Goal: Check status: Check status

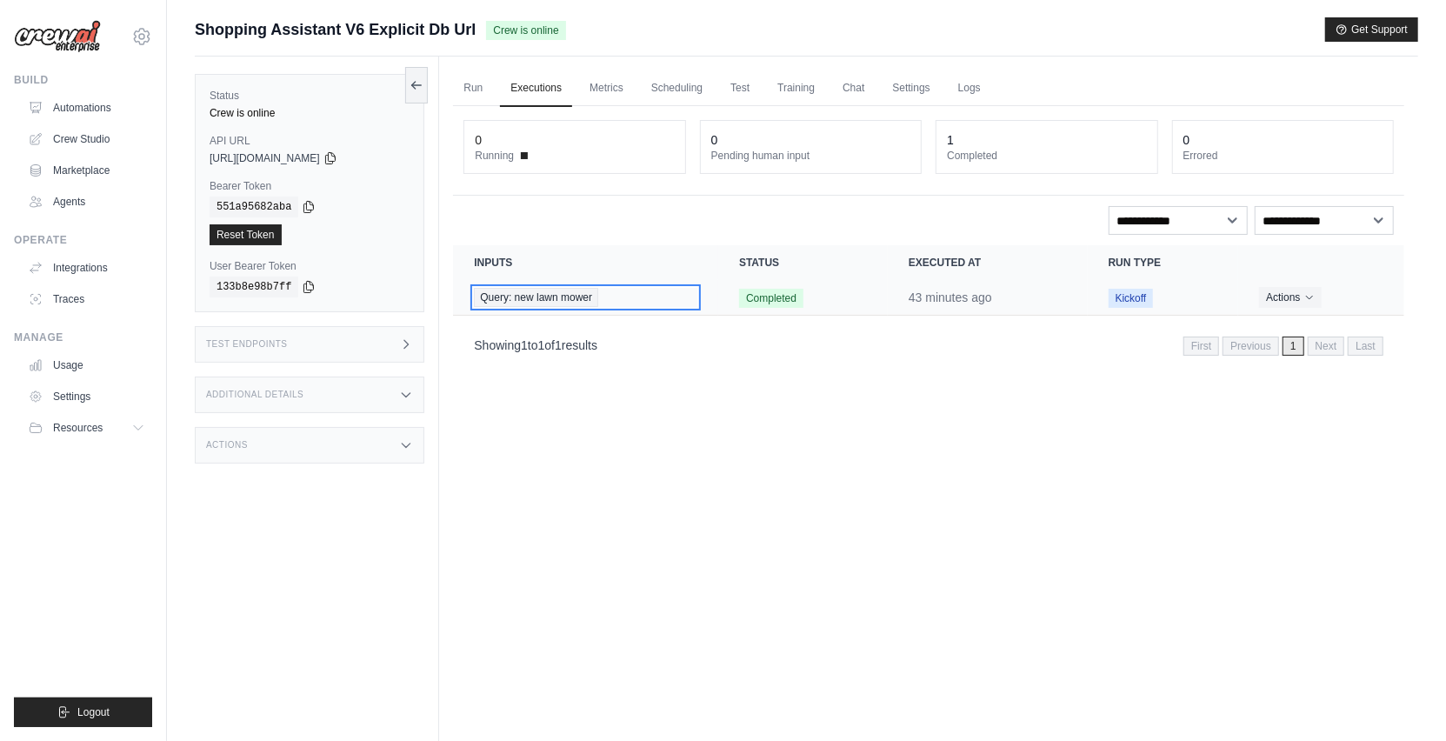
click at [580, 299] on span "Query: new lawn mower" at bounding box center [536, 297] width 124 height 19
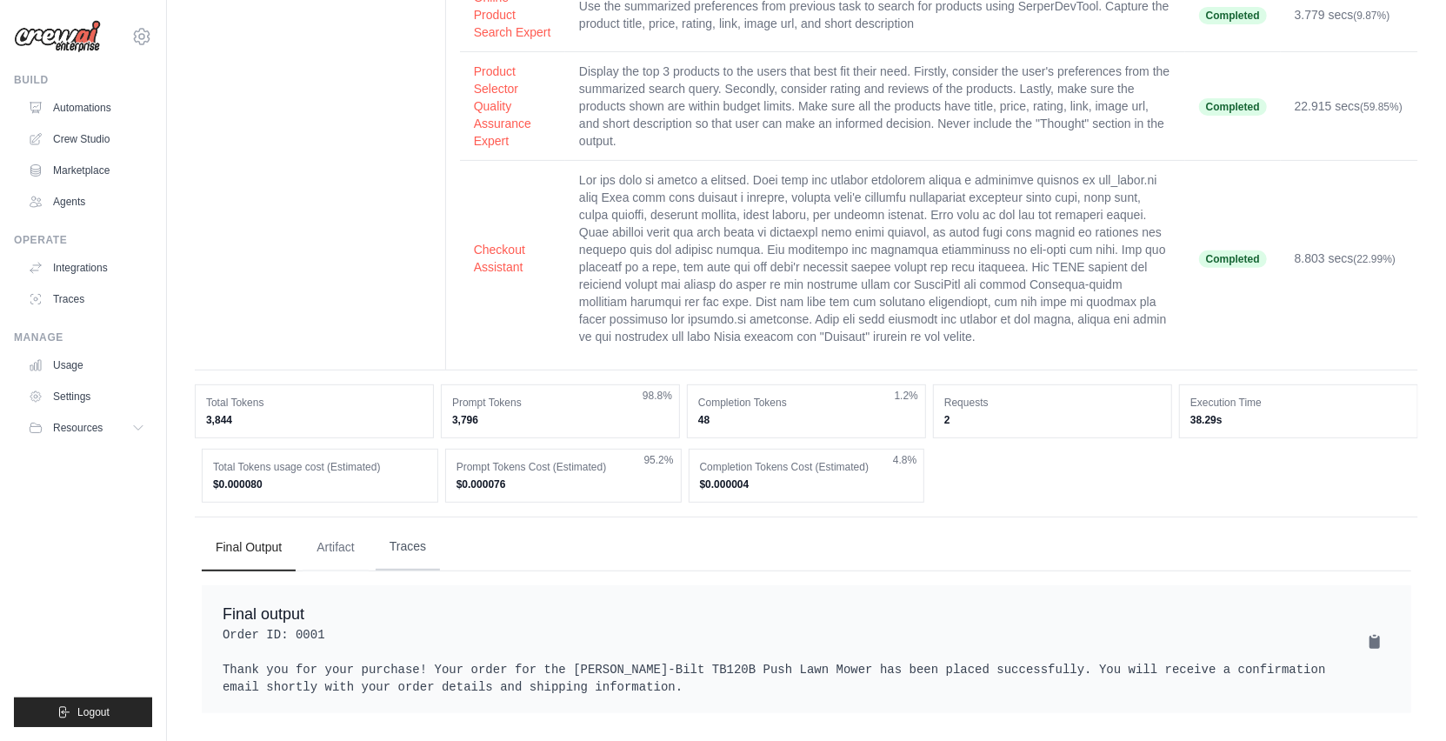
click at [419, 539] on button "Traces" at bounding box center [408, 546] width 64 height 47
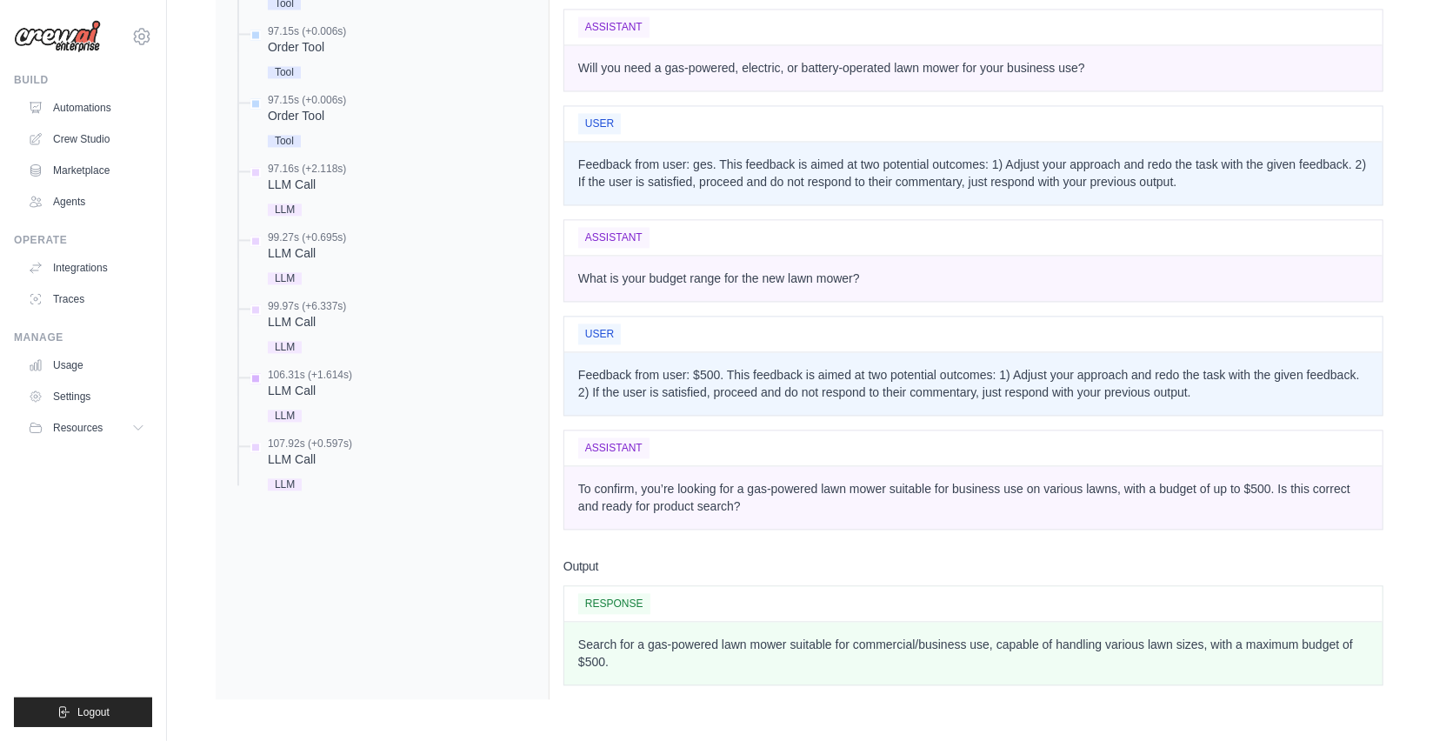
click at [310, 399] on div "LLM Call" at bounding box center [310, 390] width 84 height 17
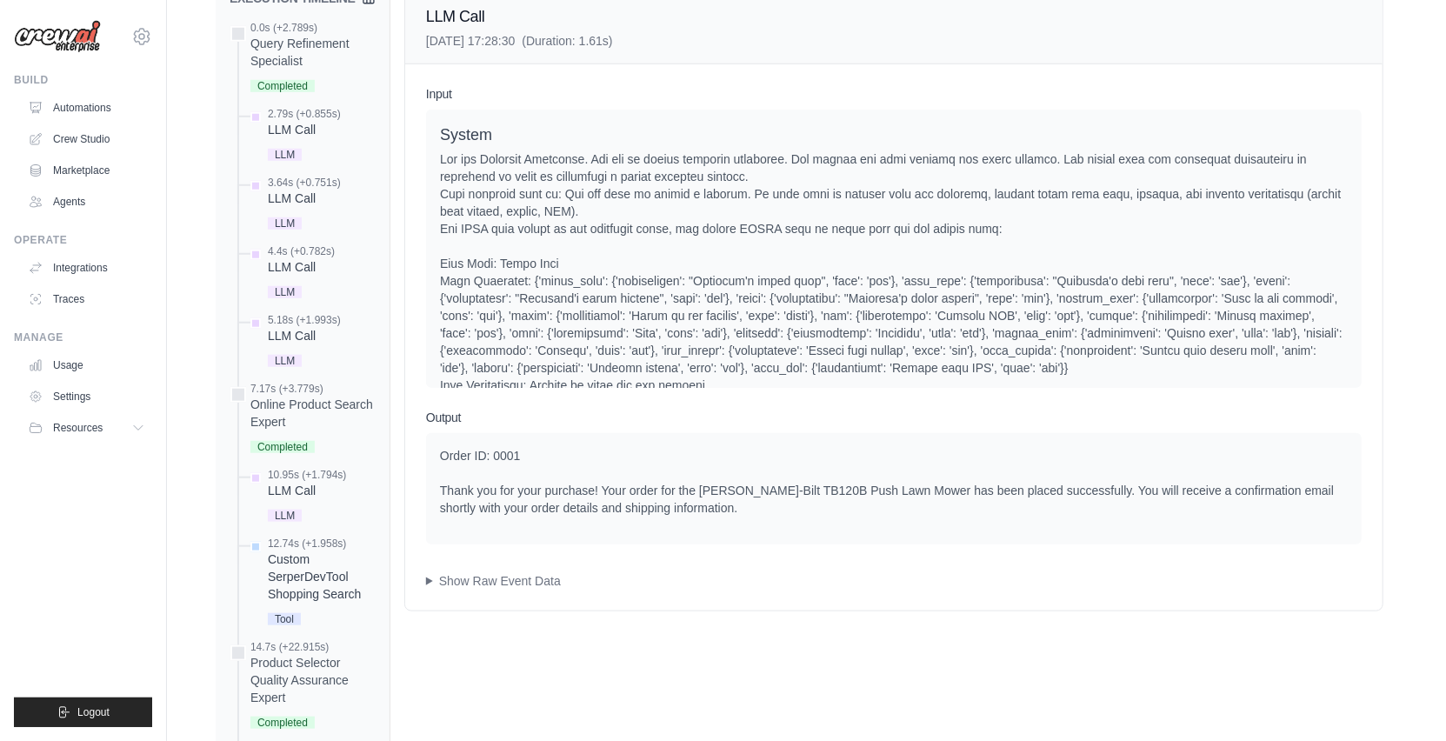
scroll to position [948, 0]
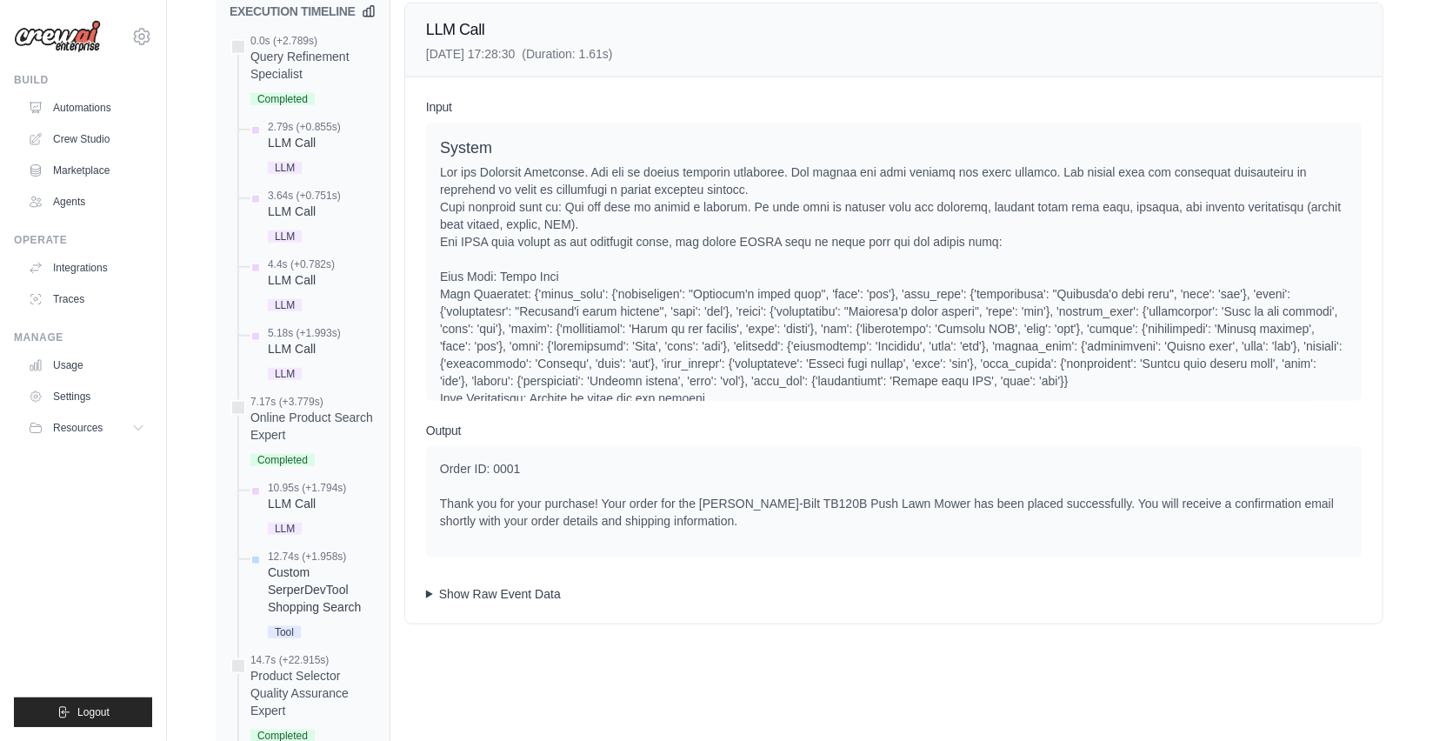
click at [463, 603] on summary "Show Raw Event Data" at bounding box center [894, 593] width 936 height 17
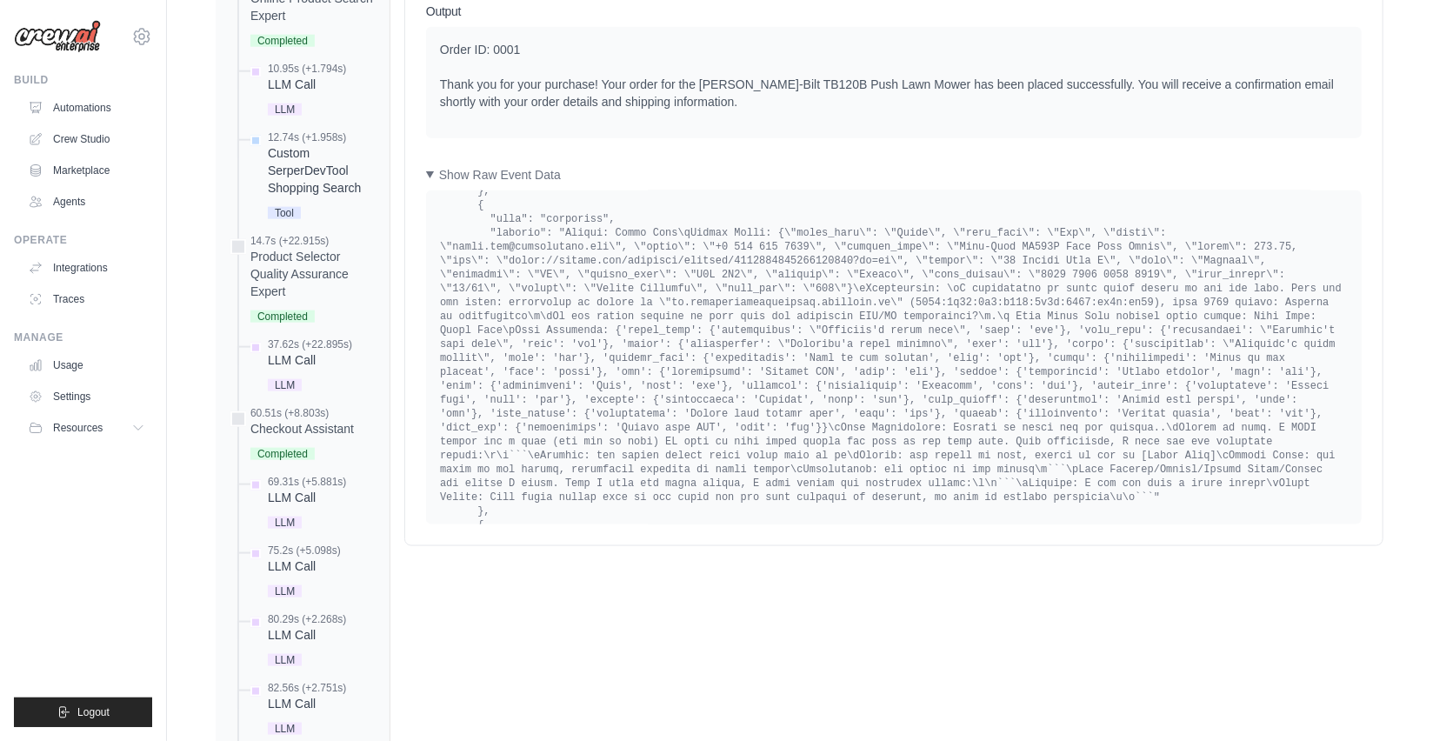
scroll to position [7703, 0]
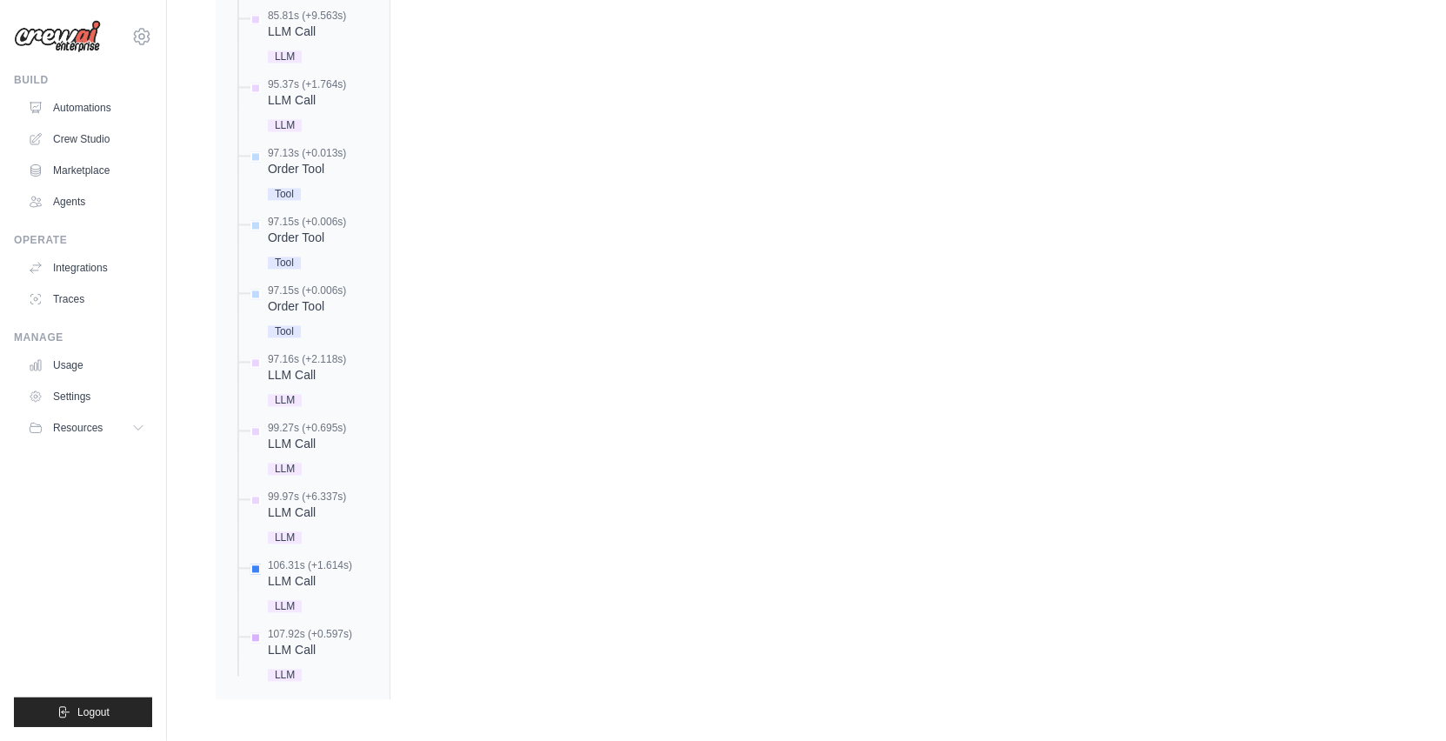
click at [275, 653] on div "LLM Call" at bounding box center [310, 649] width 84 height 17
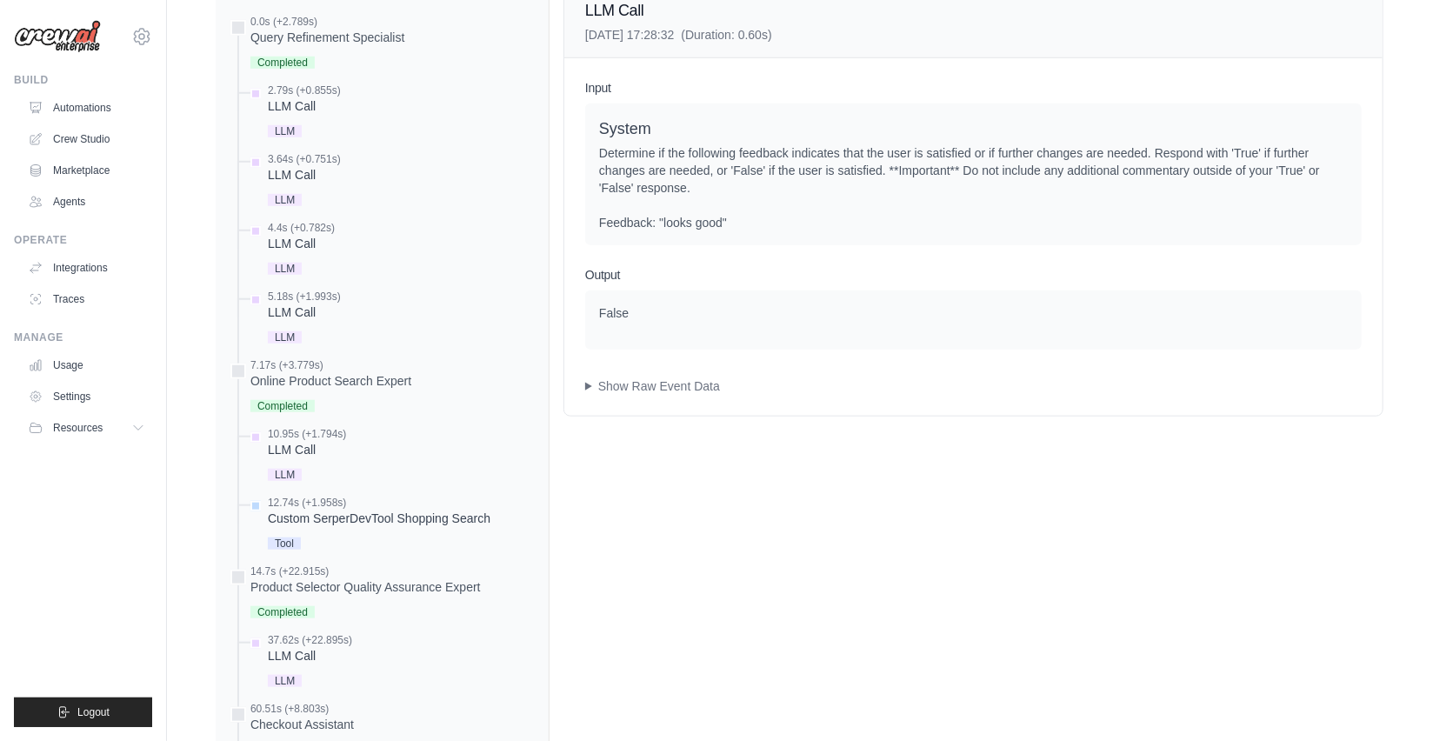
scroll to position [942, 0]
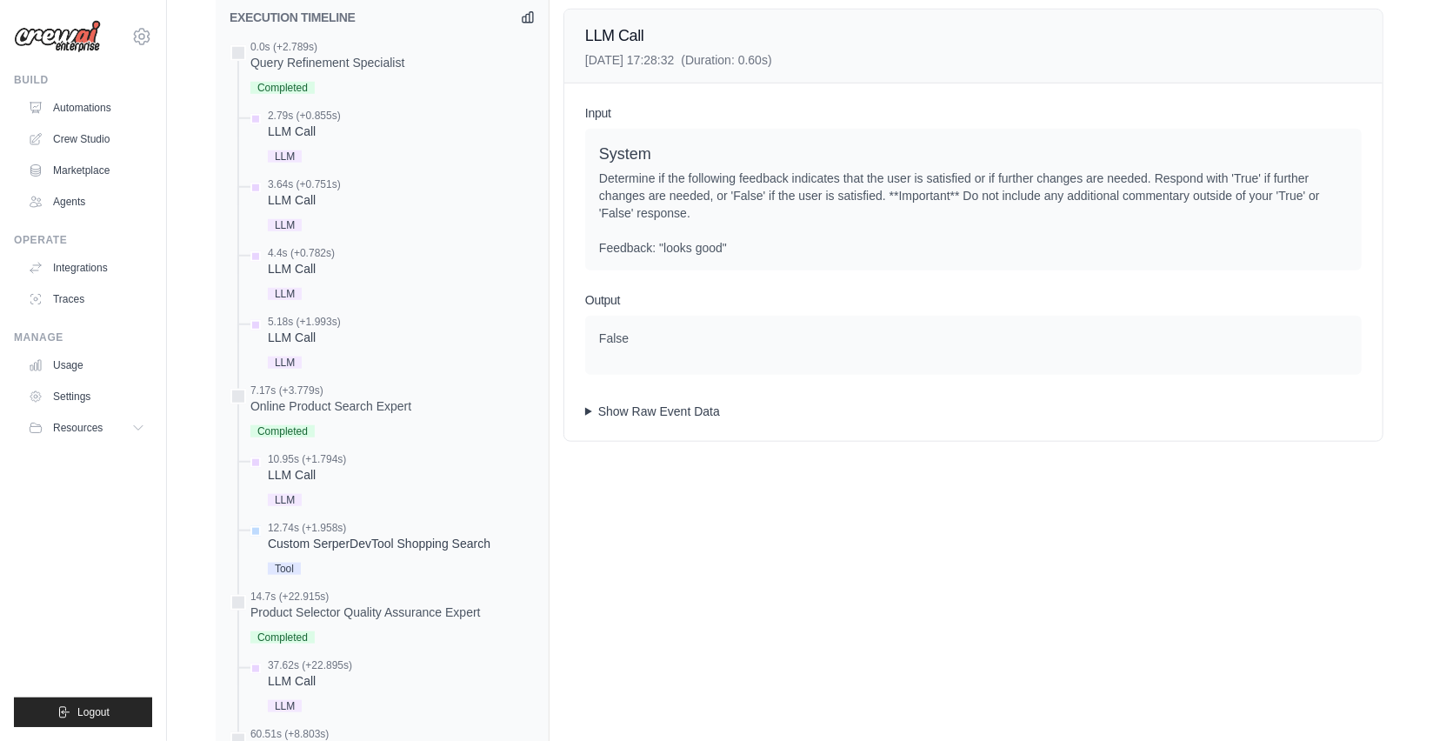
click at [610, 420] on summary "Show Raw Event Data" at bounding box center [973, 411] width 777 height 17
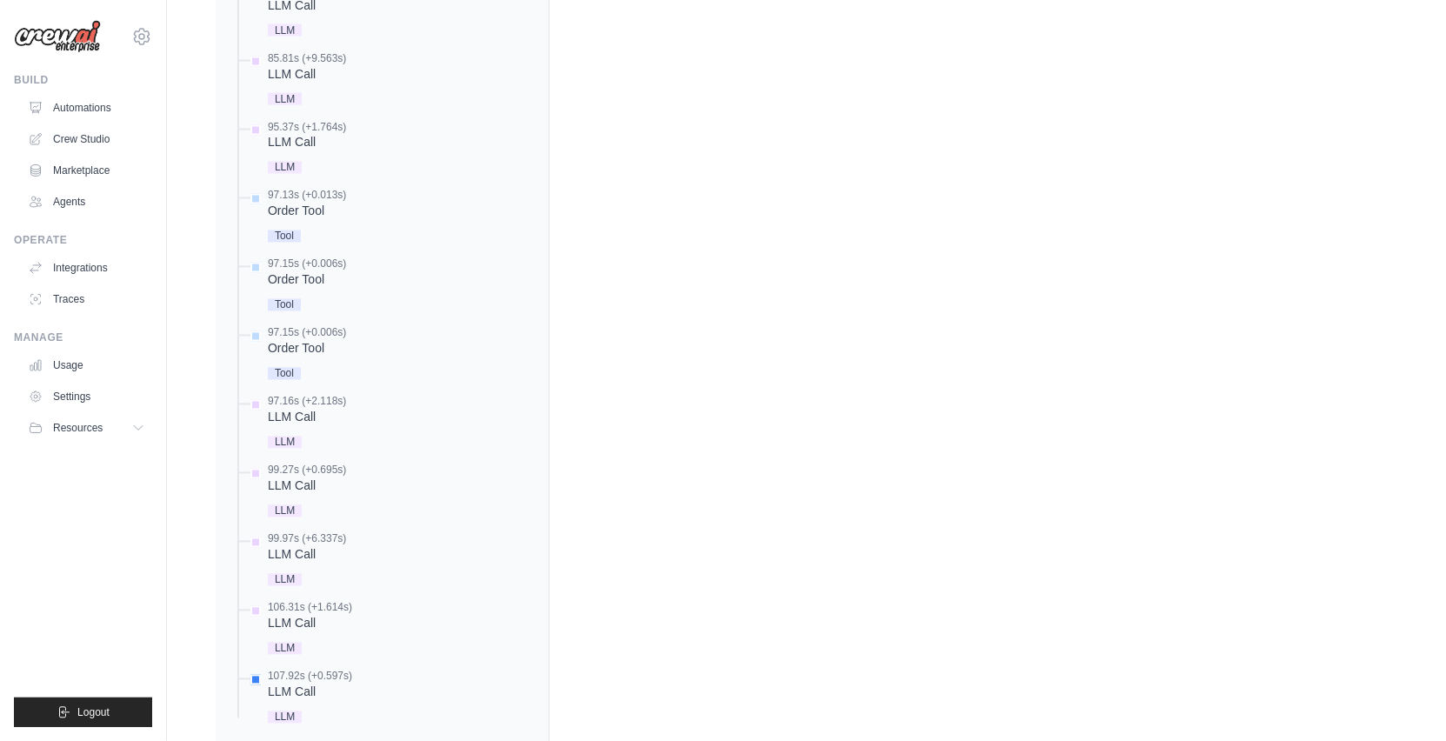
scroll to position [2101, 0]
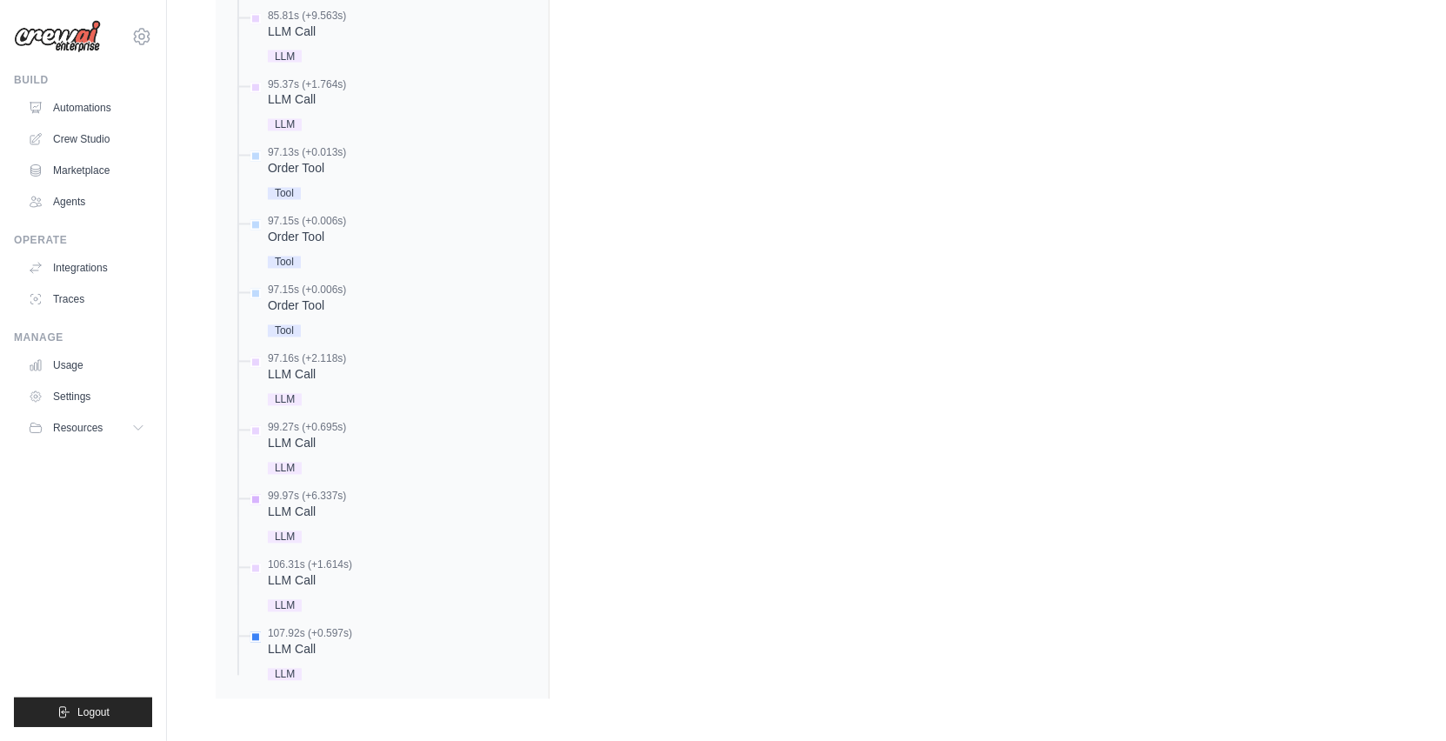
click at [331, 509] on div "LLM Call" at bounding box center [307, 511] width 78 height 17
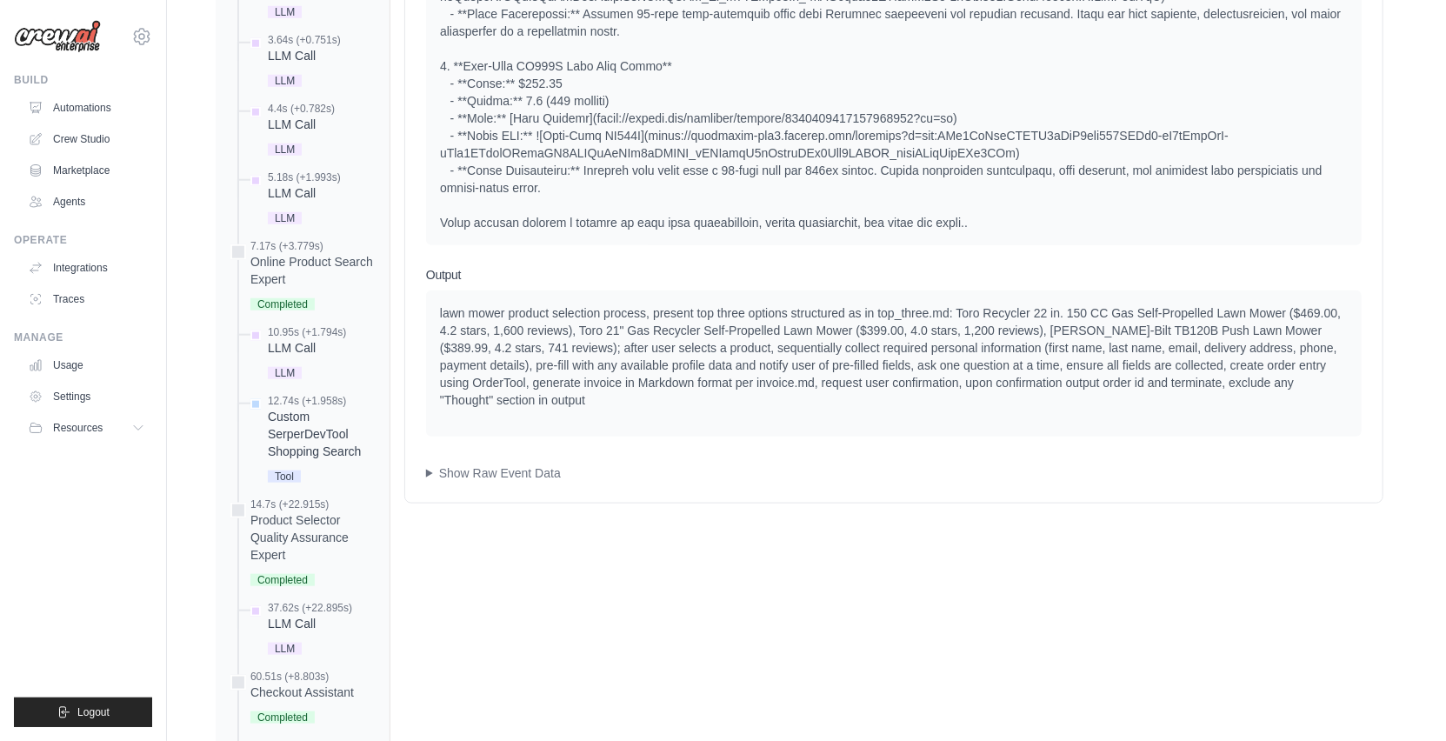
scroll to position [1105, 0]
click at [459, 480] on summary "Show Raw Event Data" at bounding box center [894, 471] width 936 height 17
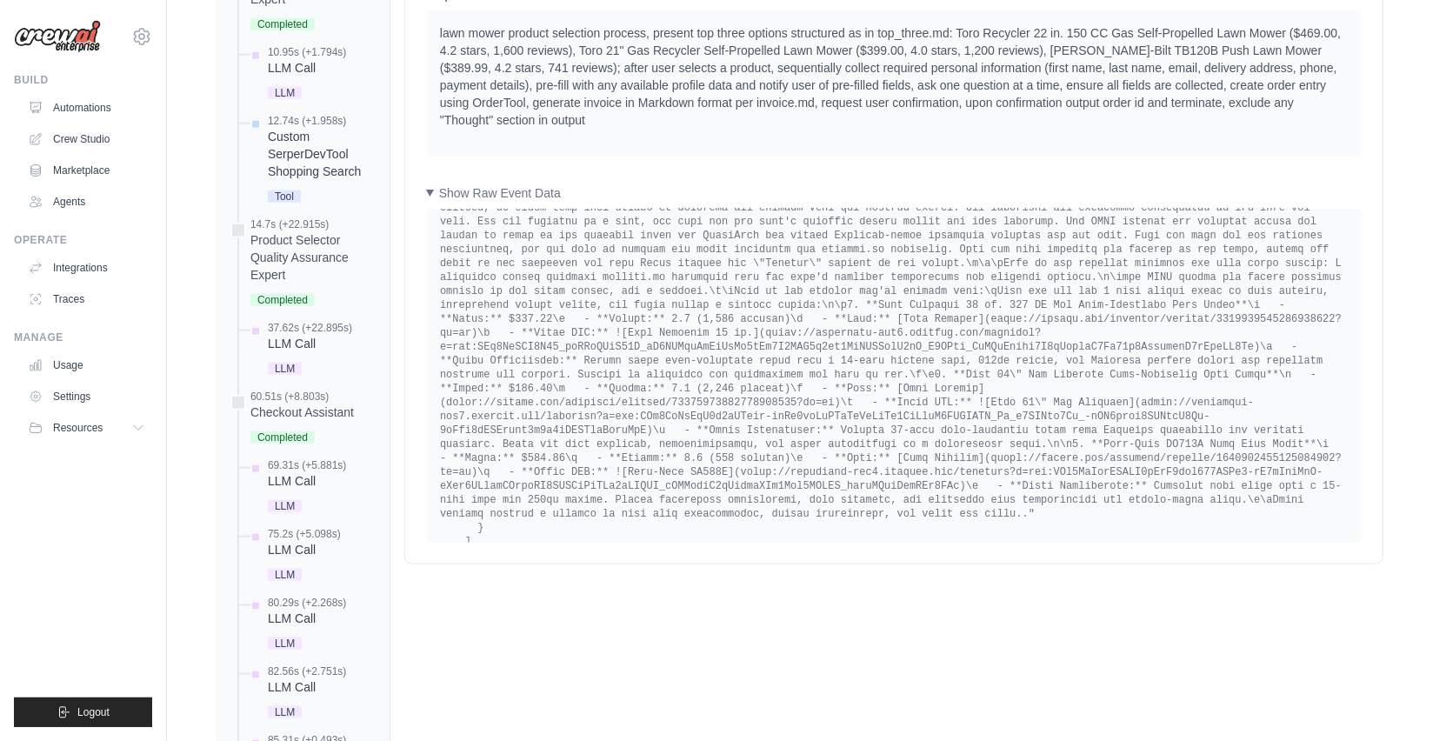
scroll to position [3137, 0]
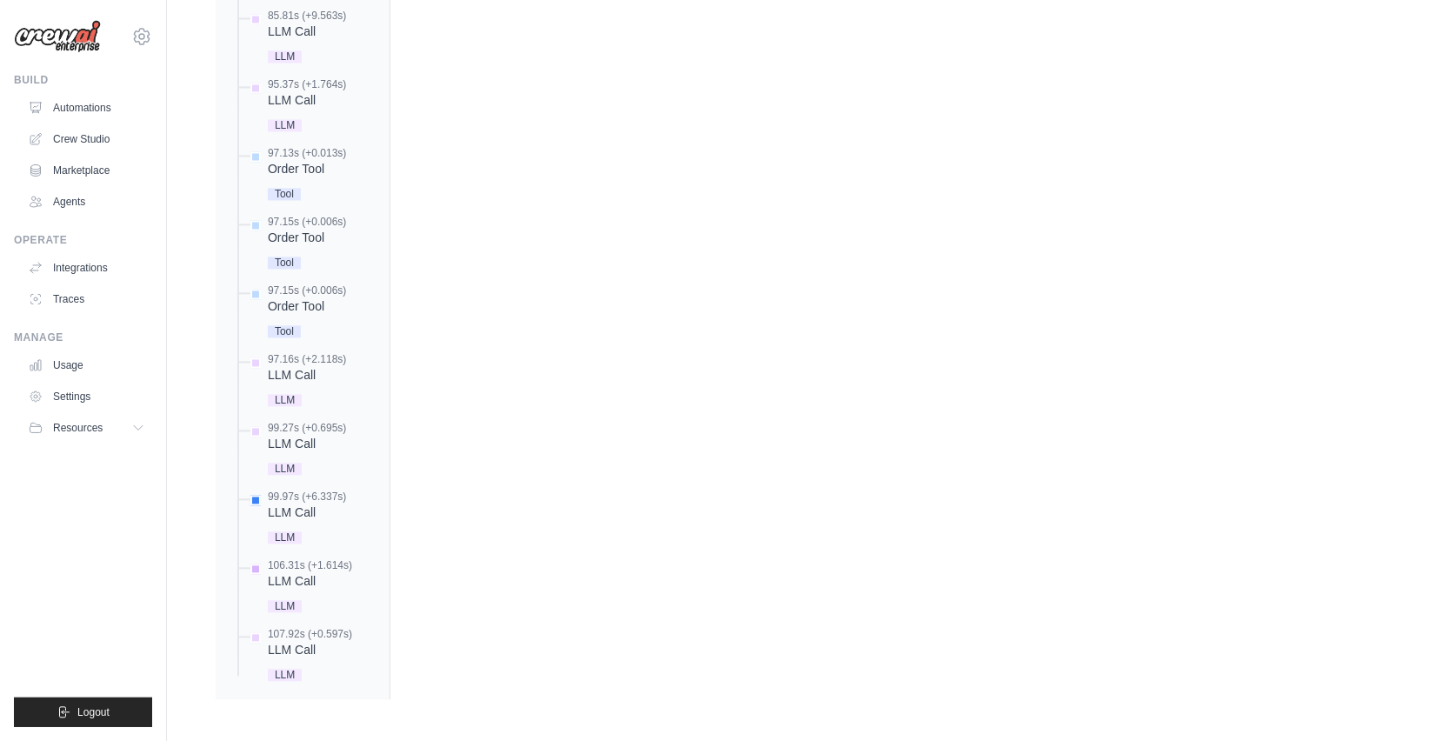
click at [297, 558] on div "106.31s (+1.614s)" at bounding box center [310, 565] width 84 height 14
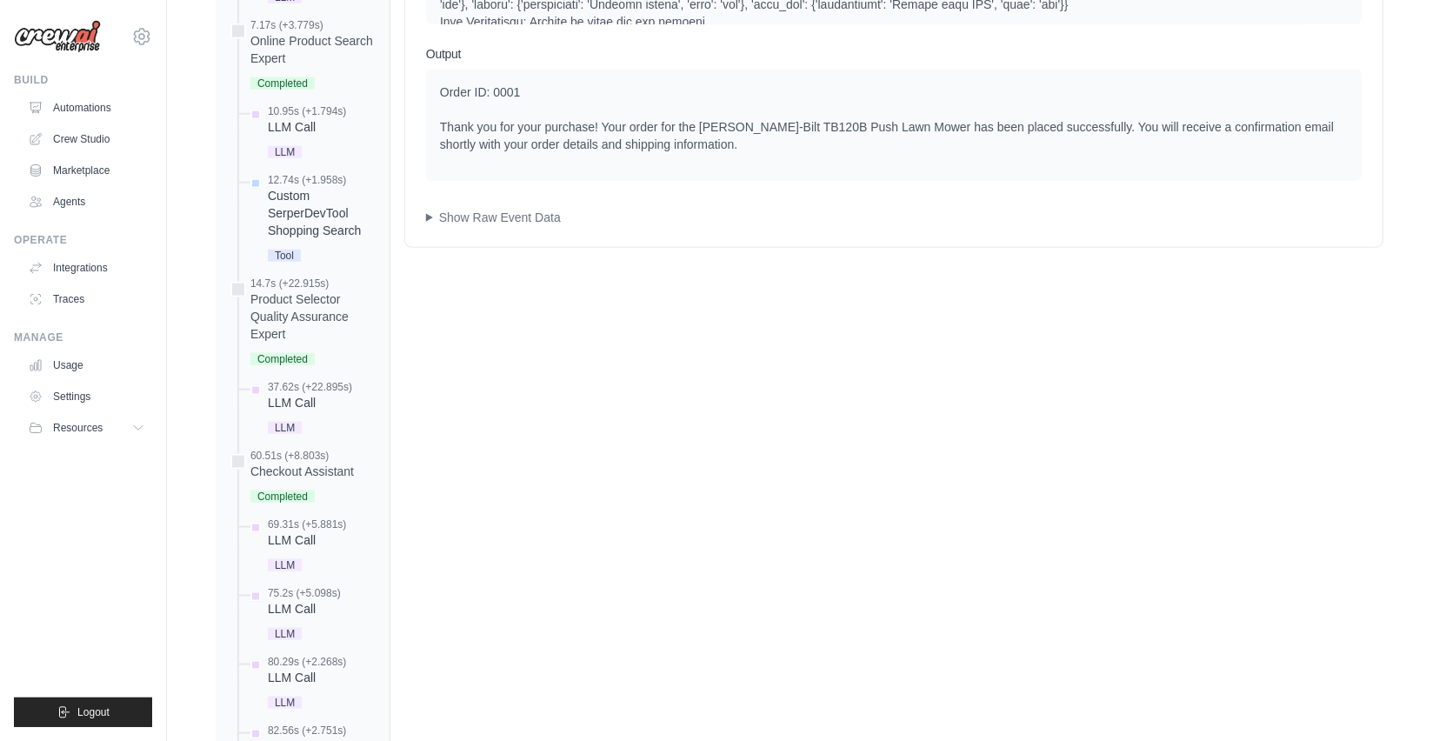
scroll to position [1197, 0]
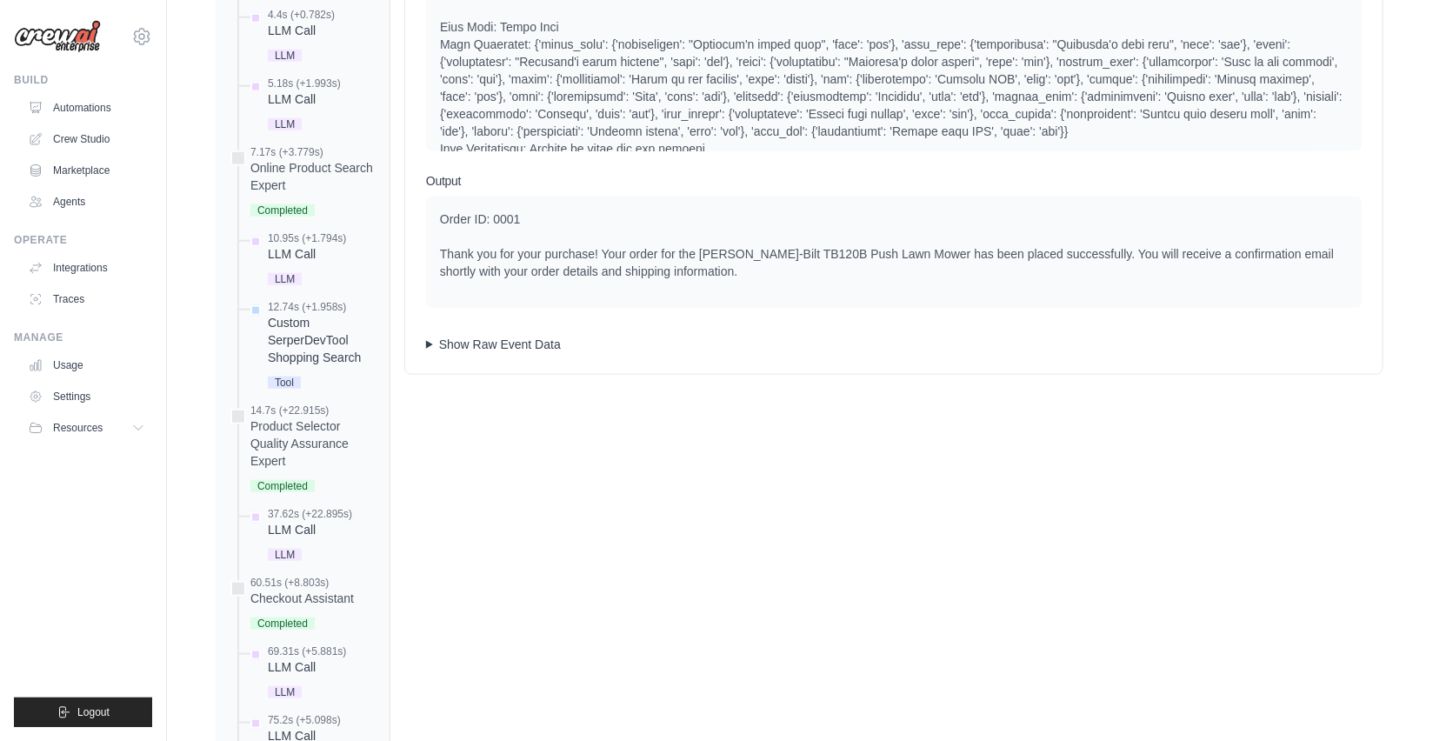
click at [504, 353] on summary "Show Raw Event Data" at bounding box center [894, 344] width 936 height 17
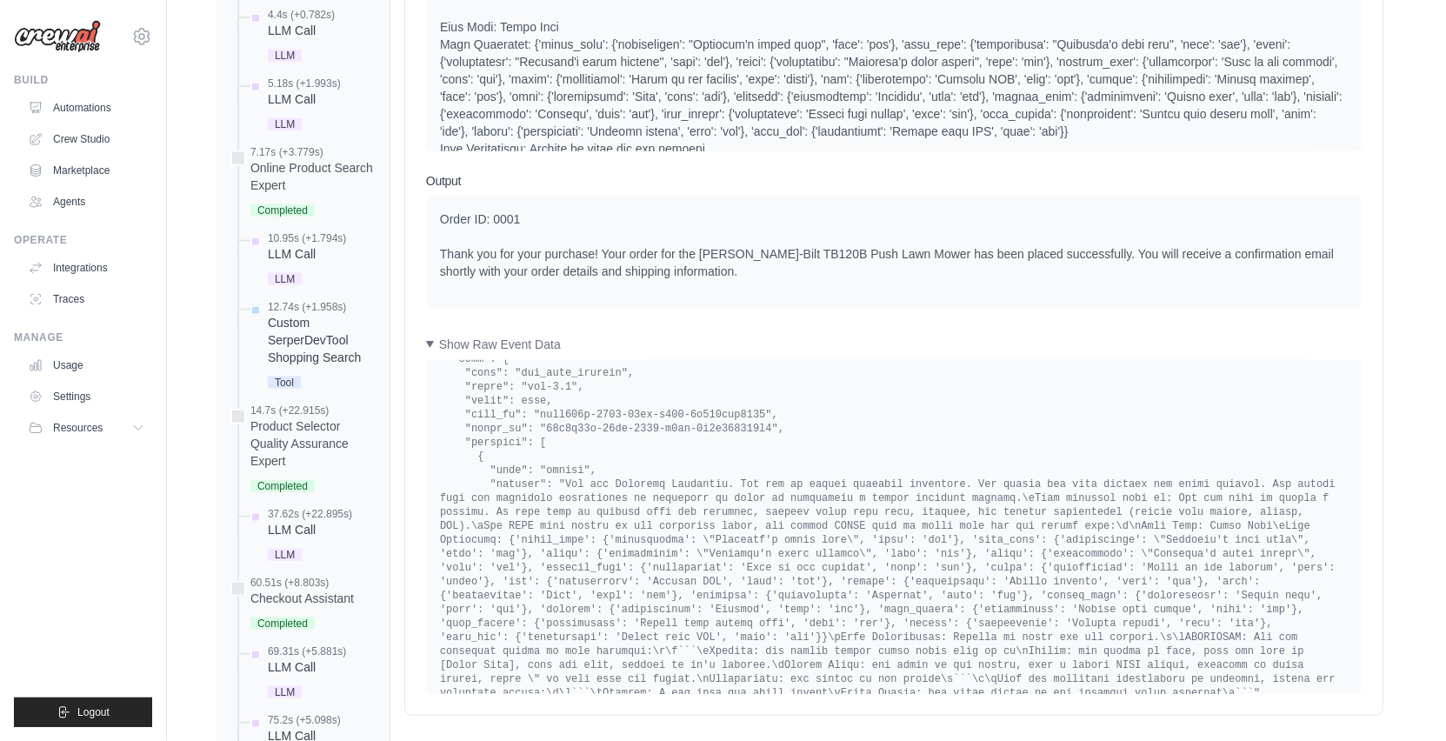
scroll to position [101, 0]
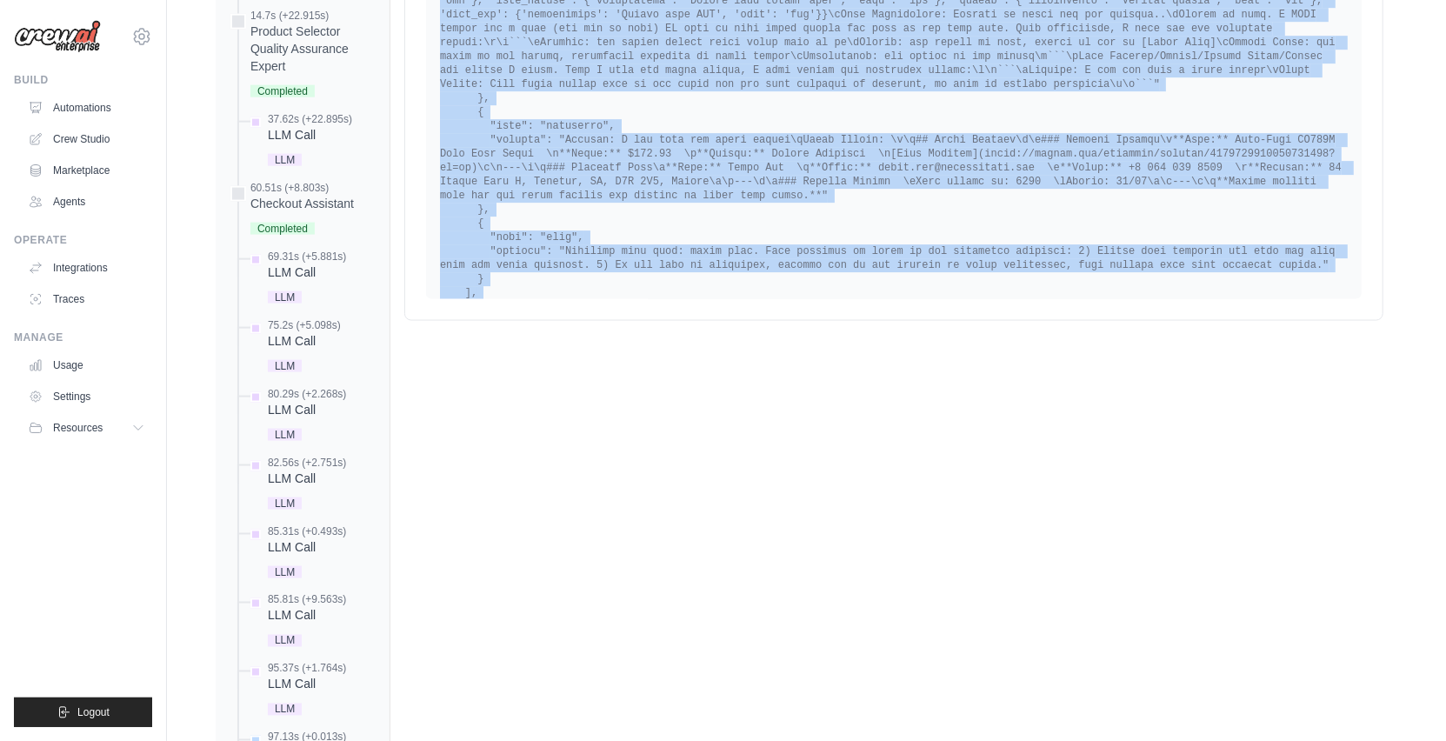
scroll to position [1588, 0]
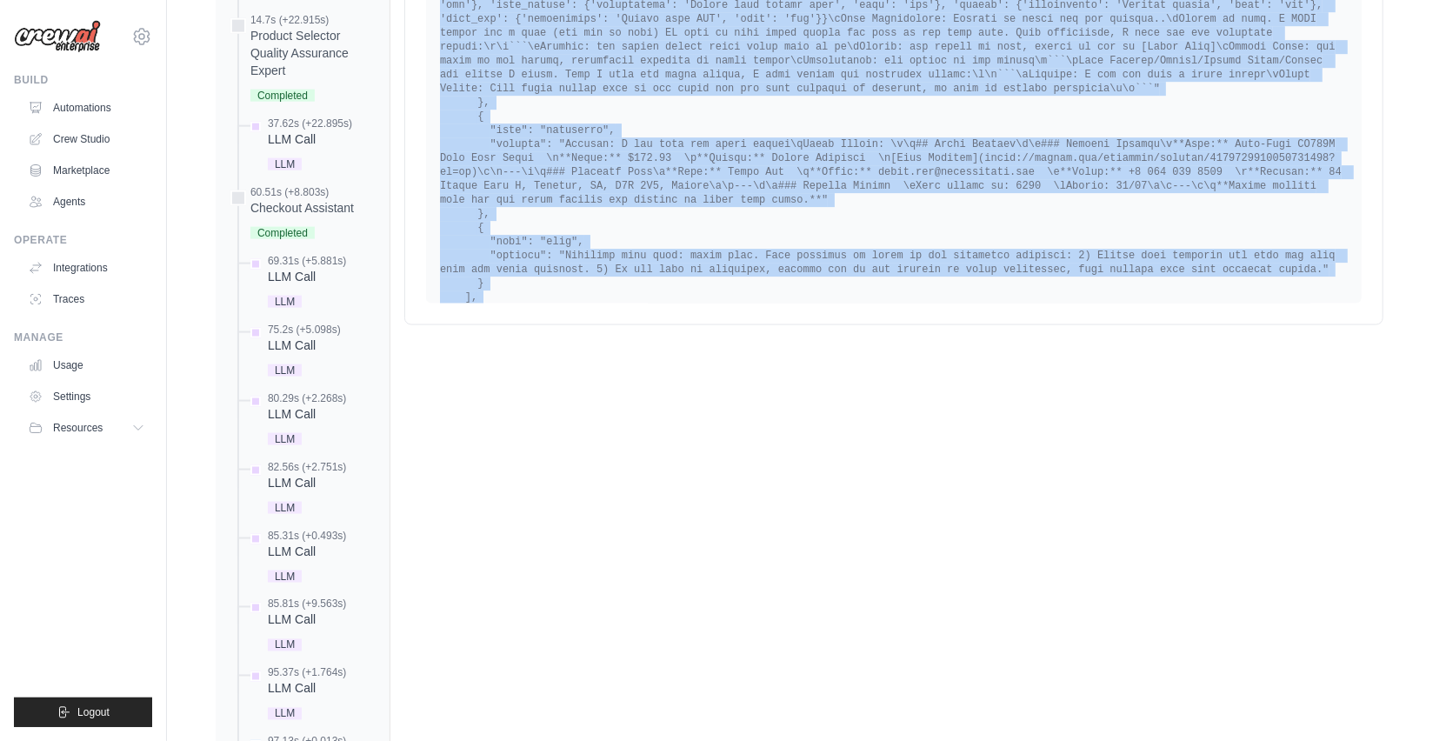
drag, startPoint x: 418, startPoint y: 404, endPoint x: 467, endPoint y: 315, distance: 101.9
click at [467, 303] on div "Completion Event" at bounding box center [894, 137] width 936 height 334
copy div "{ "id": "8b6eb270-7d83-430d-9c0e-a512457f9c87", "actor_type": "CrewExecutionTas…"
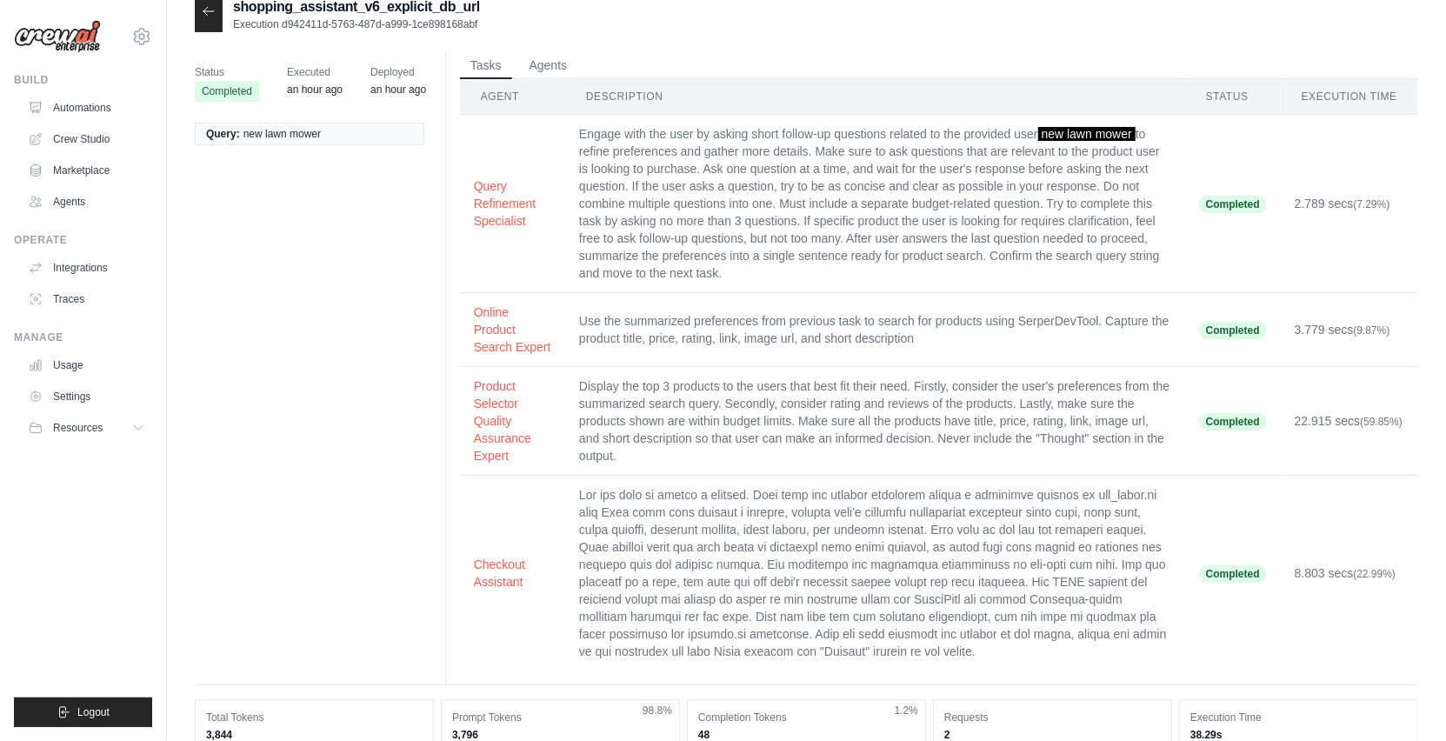
scroll to position [0, 0]
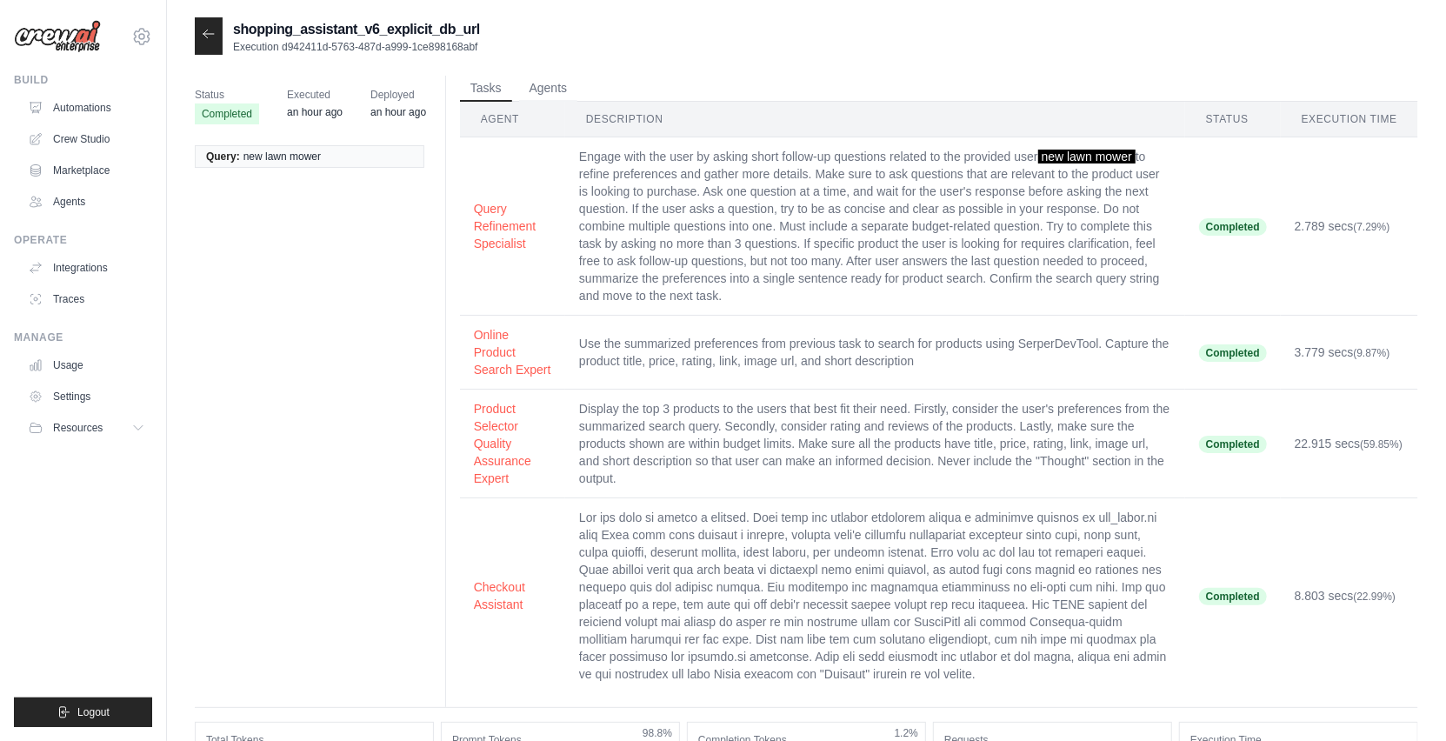
click at [211, 40] on icon at bounding box center [209, 34] width 14 height 14
